Goal: Transaction & Acquisition: Purchase product/service

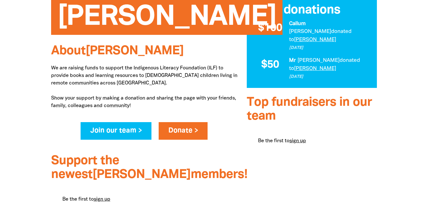
scroll to position [161, 0]
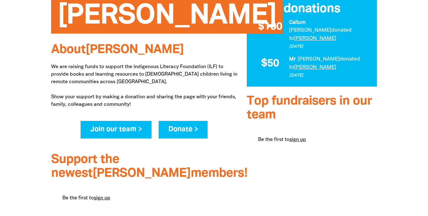
click at [186, 128] on link "Donate >" at bounding box center [183, 130] width 49 height 18
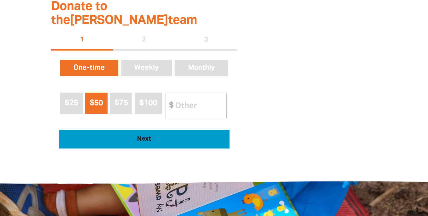
click at [150, 129] on button "Next" at bounding box center [144, 138] width 170 height 19
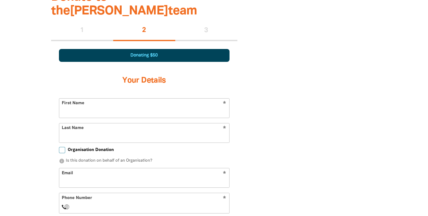
scroll to position [393, 0]
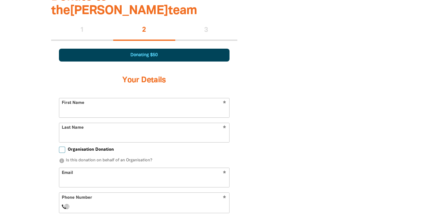
click at [112, 98] on input "First Name" at bounding box center [144, 107] width 170 height 19
type input "[PERSON_NAME]"
click at [90, 168] on input "Email" at bounding box center [144, 177] width 170 height 19
type input "o"
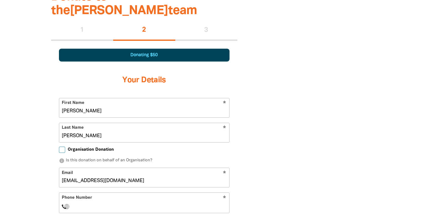
type input "[EMAIL_ADDRESS][DOMAIN_NAME]"
click at [199, 192] on div "* Phone Number International [GEOGRAPHIC_DATA] [GEOGRAPHIC_DATA] [GEOGRAPHIC_DA…" at bounding box center [144, 202] width 170 height 21
click at [120, 202] on input "Phone Number" at bounding box center [150, 206] width 152 height 8
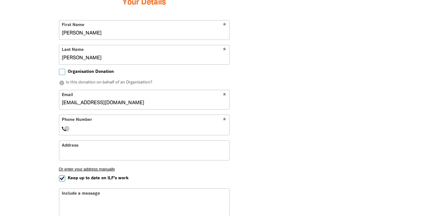
scroll to position [474, 0]
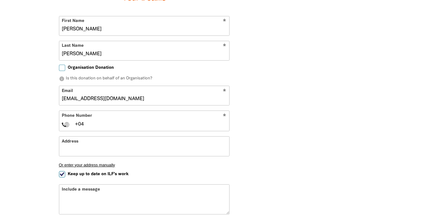
type input "+0"
type input "[PHONE_NUMBER]"
select select "AU"
type input "[PHONE_NUMBER]"
click at [117, 136] on input "Address" at bounding box center [144, 145] width 170 height 19
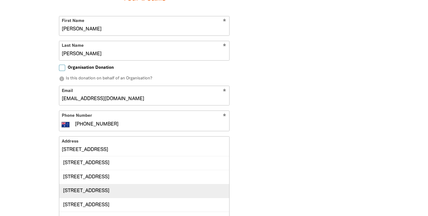
click at [143, 184] on div "[STREET_ADDRESS]" at bounding box center [144, 191] width 170 height 14
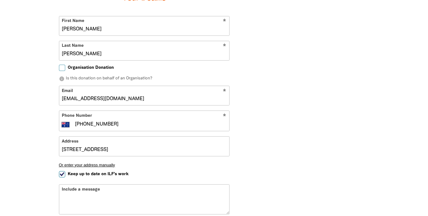
type input "[STREET_ADDRESS]"
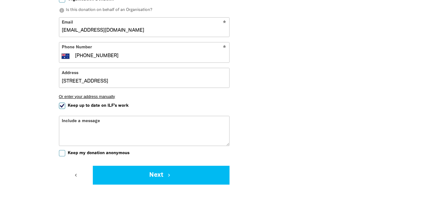
scroll to position [543, 0]
click at [61, 102] on input "Keep up to date on ILF's work" at bounding box center [62, 105] width 6 height 6
checkbox input "false"
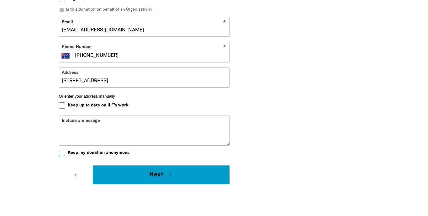
click at [152, 165] on button "Next chevron_right" at bounding box center [161, 174] width 136 height 19
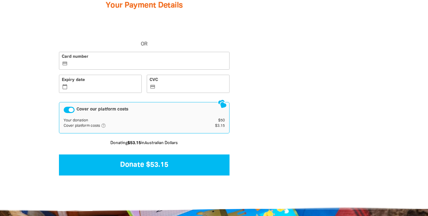
scroll to position [393, 0]
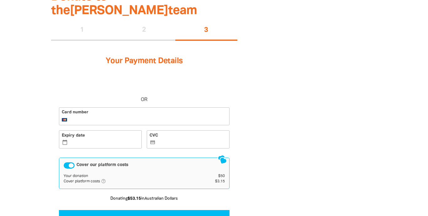
click at [86, 133] on label "Expiry date calendar_today" at bounding box center [100, 139] width 83 height 18
click at [86, 139] on input "Expiry date calendar_today" at bounding box center [103, 139] width 69 height 0
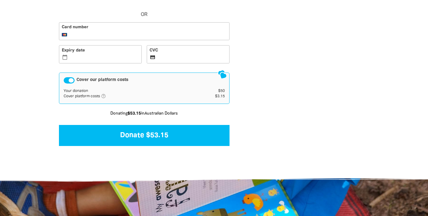
scroll to position [478, 0]
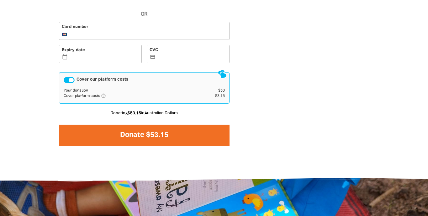
click at [161, 124] on button "Donate $53.15" at bounding box center [144, 134] width 170 height 21
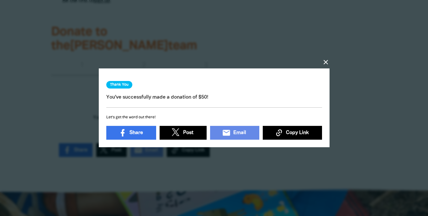
scroll to position [346, 0]
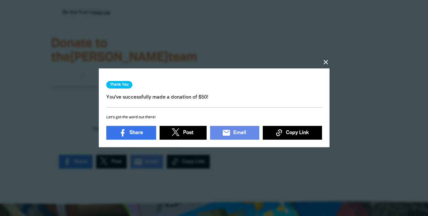
click at [325, 61] on icon "close" at bounding box center [326, 63] width 8 height 8
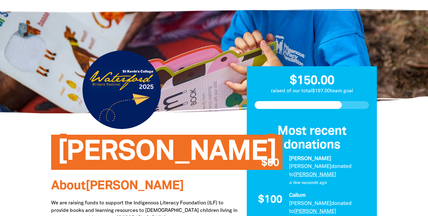
scroll to position [0, 0]
